Goal: Task Accomplishment & Management: Use online tool/utility

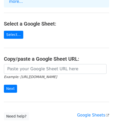
scroll to position [51, 0]
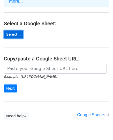
click at [16, 30] on link "Select..." at bounding box center [13, 34] width 19 height 8
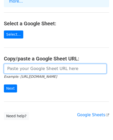
click at [32, 64] on input "url" at bounding box center [55, 69] width 102 height 10
paste input "https://docs.google.com/spreadsheets/d/1ckmDxG4X5Hg-btvDy9-kHsJKTuexdGgqabbsCnN…"
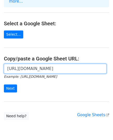
scroll to position [0, 116]
type input "https://docs.google.com/spreadsheets/d/1ckmDxG4X5Hg-btvDy9-kHsJKTuexdGgqabbsCnN…"
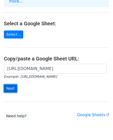
scroll to position [0, 0]
click at [8, 85] on input "Next" at bounding box center [10, 88] width 13 height 8
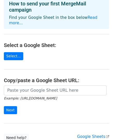
scroll to position [30, 0]
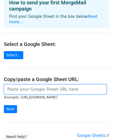
click at [10, 85] on input "url" at bounding box center [55, 89] width 102 height 10
paste input "https://docs.google.com/spreadsheets/d/1ckmDxG4X5Hg-btvDy9-kHsJKTuexdGgqabbsCnN…"
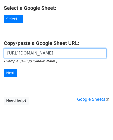
scroll to position [67, 0]
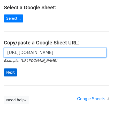
type input "[URL][DOMAIN_NAME]"
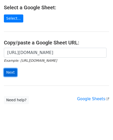
scroll to position [0, 0]
click at [9, 68] on input "Next" at bounding box center [10, 72] width 13 height 8
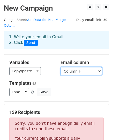
click at [98, 67] on select "Column A Column B Column C Column D Column E Column F Column G Column H Column I" at bounding box center [80, 71] width 41 height 8
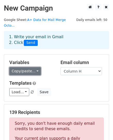
click at [34, 67] on link "Copy/paste..." at bounding box center [24, 71] width 31 height 8
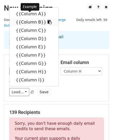
click at [35, 18] on link "{{Column B}}" at bounding box center [34, 22] width 49 height 8
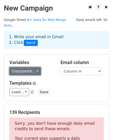
click at [34, 67] on link "Copy/paste..." at bounding box center [24, 71] width 31 height 8
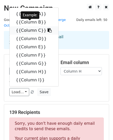
click at [32, 26] on link "{{Column C}}" at bounding box center [34, 30] width 49 height 8
